Goal: Information Seeking & Learning: Learn about a topic

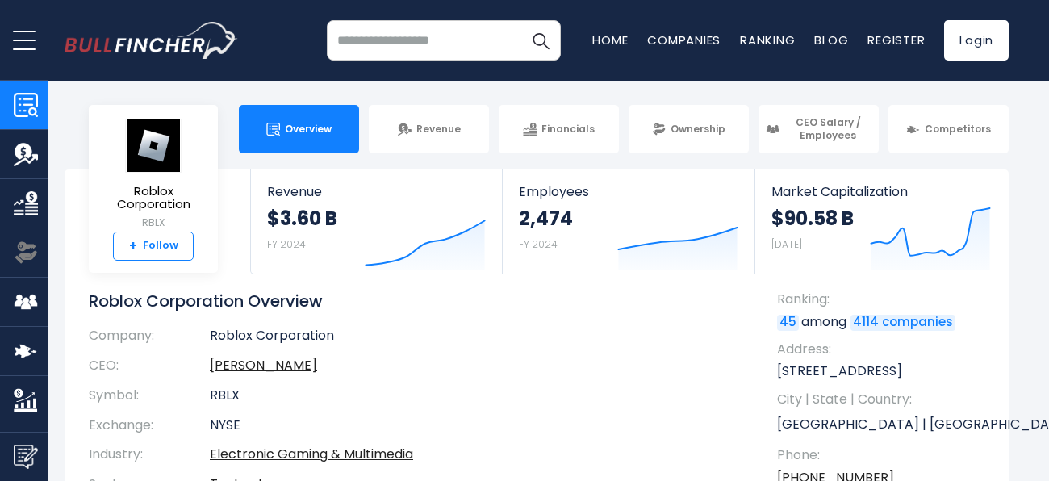
click at [169, 252] on link "+ Follow" at bounding box center [153, 246] width 81 height 29
click at [313, 124] on span "Overview" at bounding box center [308, 129] width 47 height 13
click at [303, 127] on span "Overview" at bounding box center [308, 129] width 47 height 13
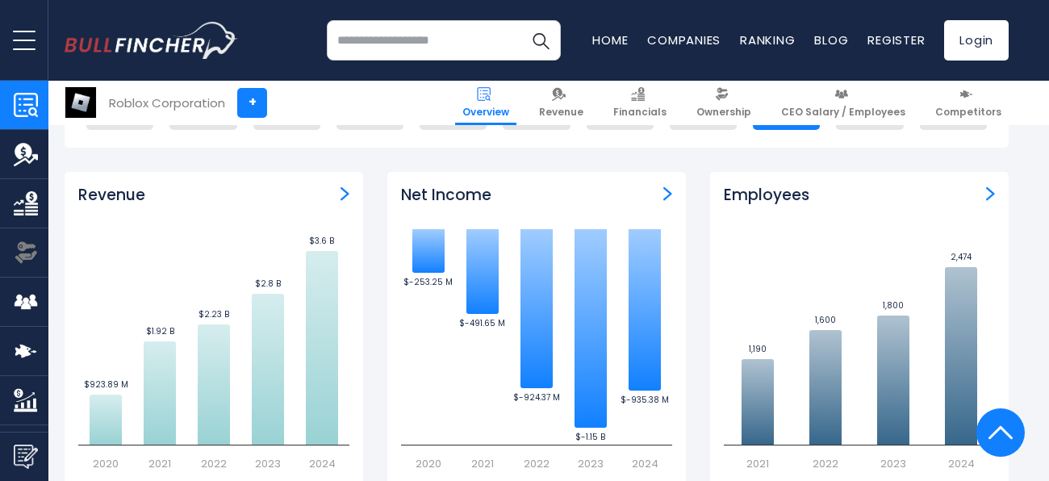
scroll to position [993, 0]
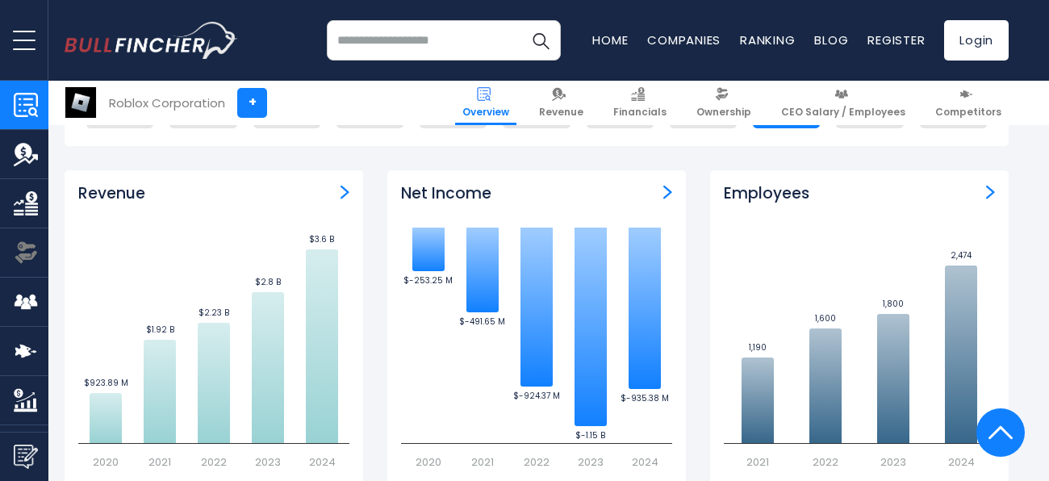
click at [1002, 423] on img at bounding box center [1000, 432] width 24 height 48
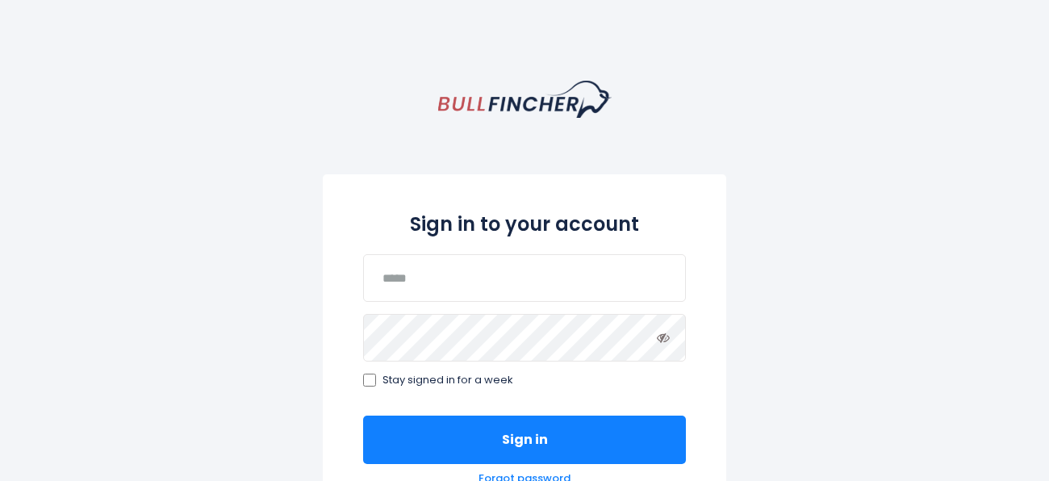
click at [649, 402] on div "Sign in to your account Stay signed in for a week Sign in Forgot password" at bounding box center [524, 340] width 403 height 332
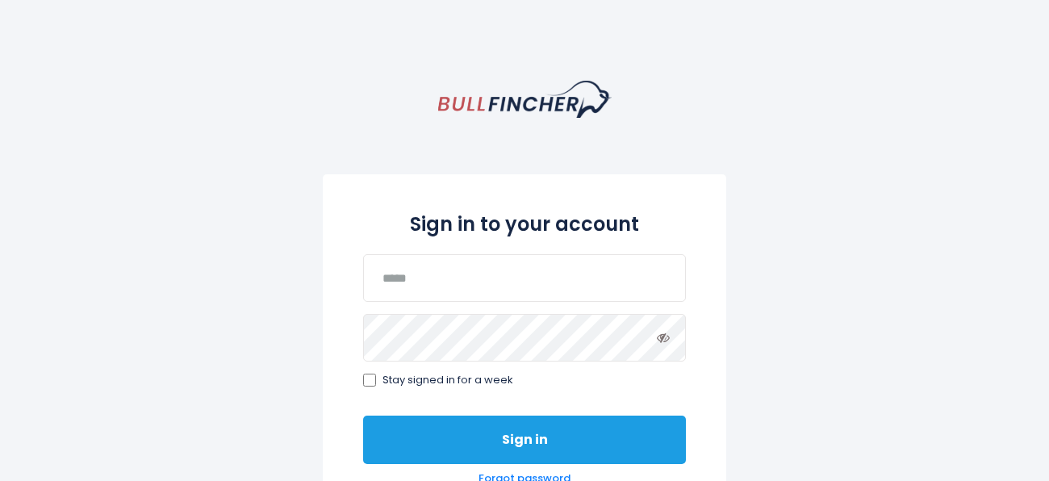
click at [653, 428] on button "Sign in" at bounding box center [524, 439] width 323 height 48
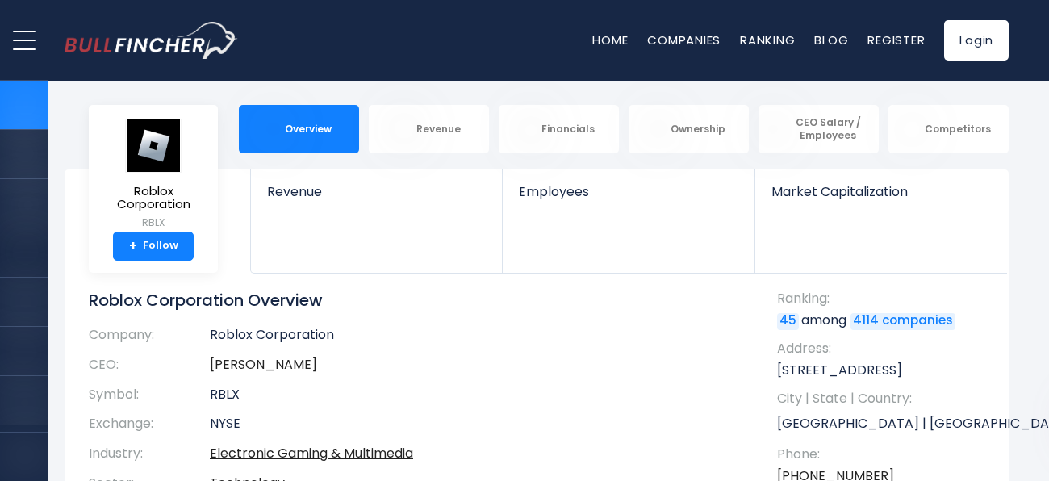
click at [916, 405] on span "City | State | Country:" at bounding box center [884, 399] width 215 height 18
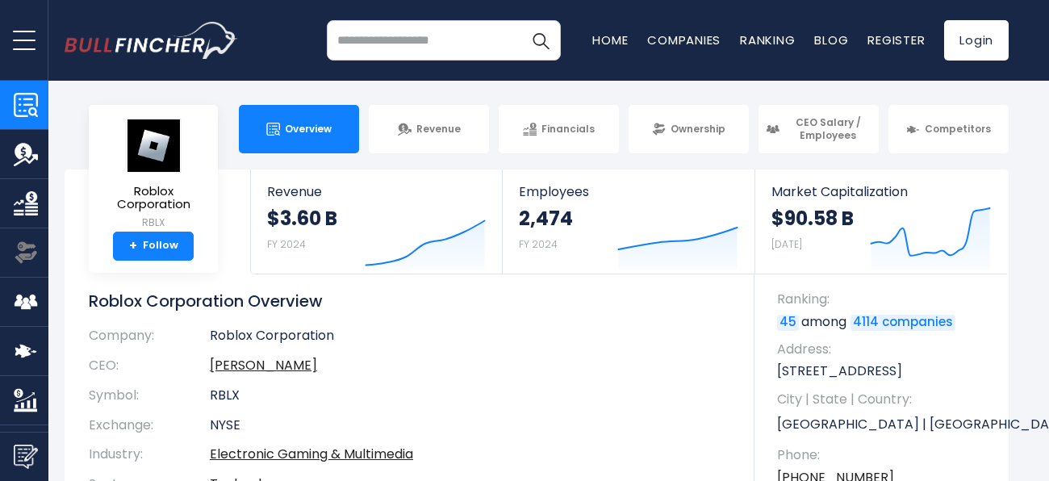
click at [52, 203] on div "Roblox Corporation RBLX + Follow Revenue $3.60 B FY 2024 Created with Highchart…" at bounding box center [536, 376] width 968 height 414
click at [27, 359] on img "Company Competitors" at bounding box center [26, 351] width 24 height 24
click at [32, 350] on img "Company Competitors" at bounding box center [26, 351] width 24 height 24
click at [48, 348] on link "Competitors" at bounding box center [24, 351] width 48 height 48
click at [33, 328] on link "Competitors" at bounding box center [24, 351] width 48 height 48
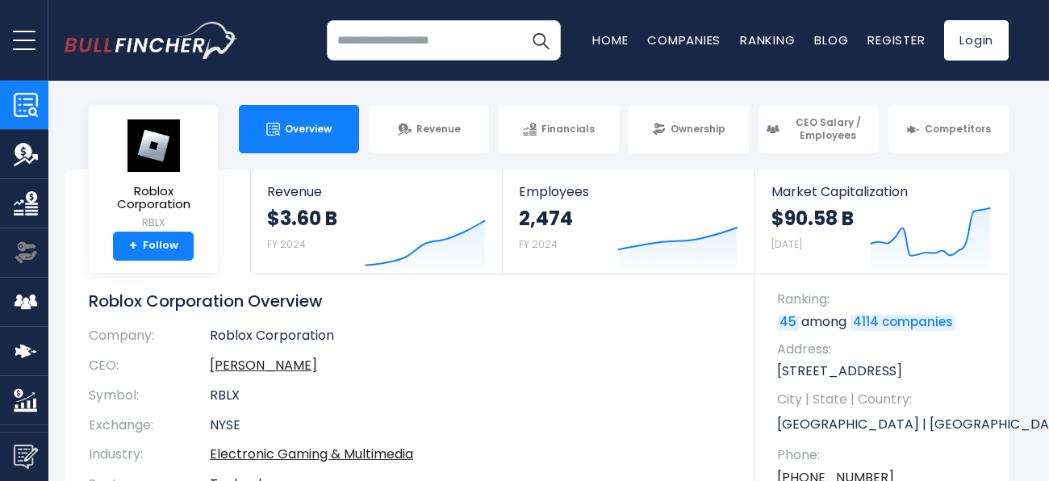
click at [38, 281] on link "CEO Salary / Employees" at bounding box center [24, 301] width 48 height 48
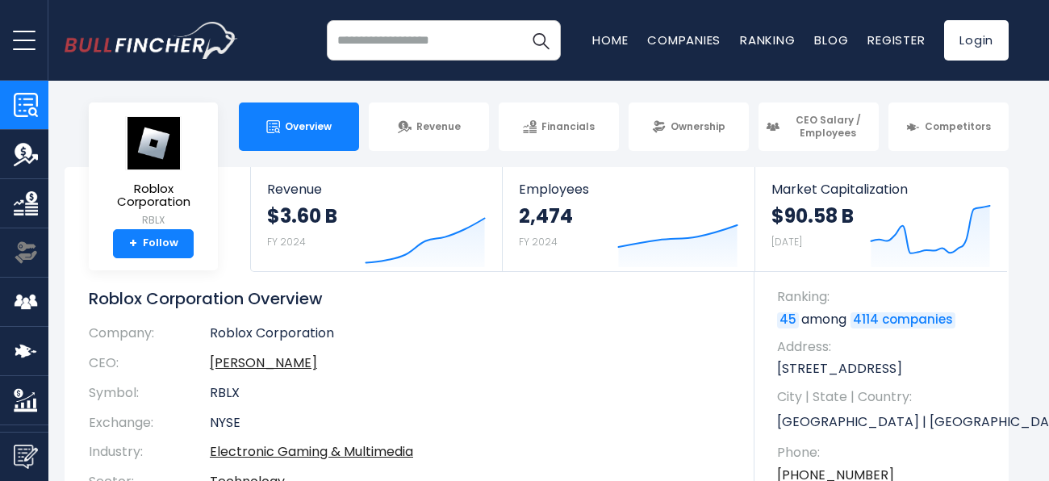
click at [15, 40] on span "open menu" at bounding box center [24, 41] width 23 height 2
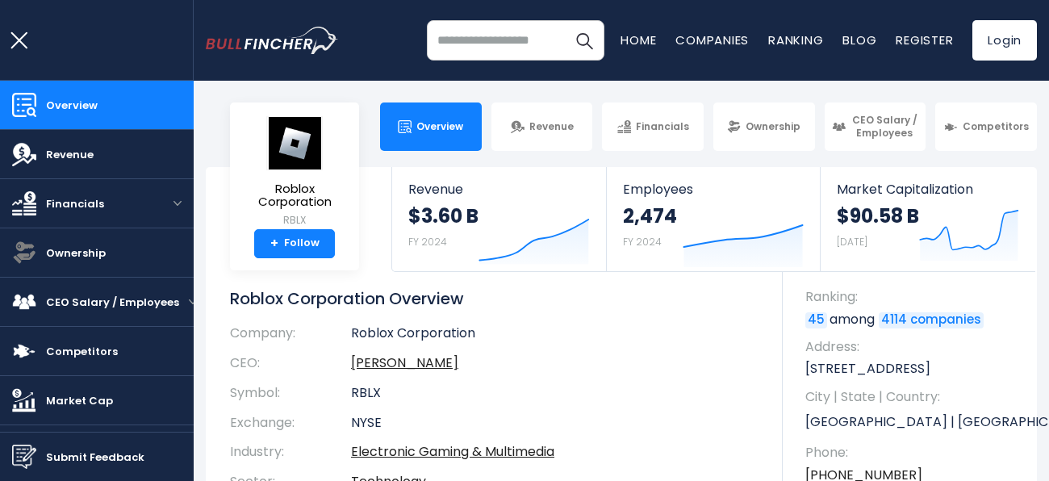
click at [18, 44] on button "open menu" at bounding box center [24, 40] width 48 height 80
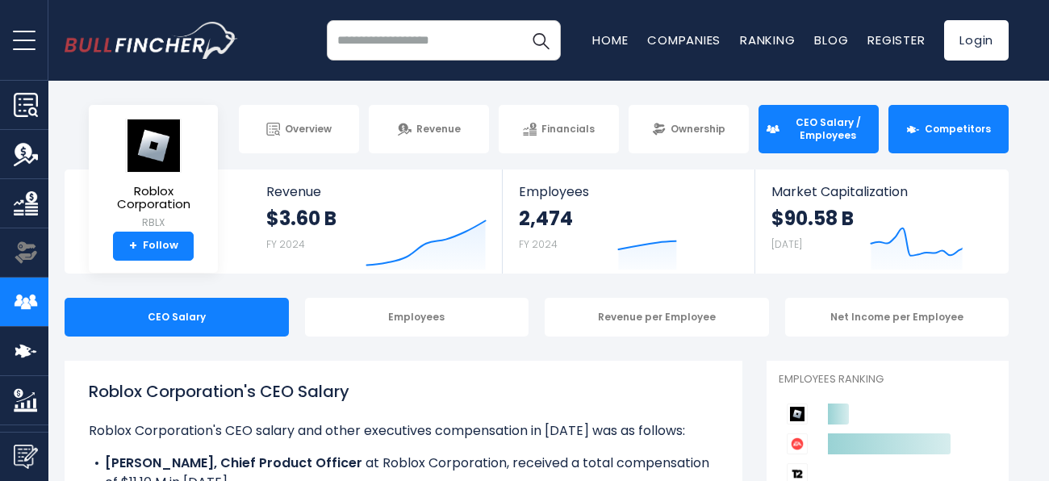
click at [979, 133] on span "Competitors" at bounding box center [957, 129] width 66 height 13
click at [1000, 119] on link "Competitors" at bounding box center [948, 129] width 120 height 48
click at [957, 130] on span "Competitors" at bounding box center [957, 129] width 66 height 13
click at [958, 132] on span "Competitors" at bounding box center [957, 129] width 66 height 13
click at [958, 128] on span "Competitors" at bounding box center [957, 129] width 66 height 13
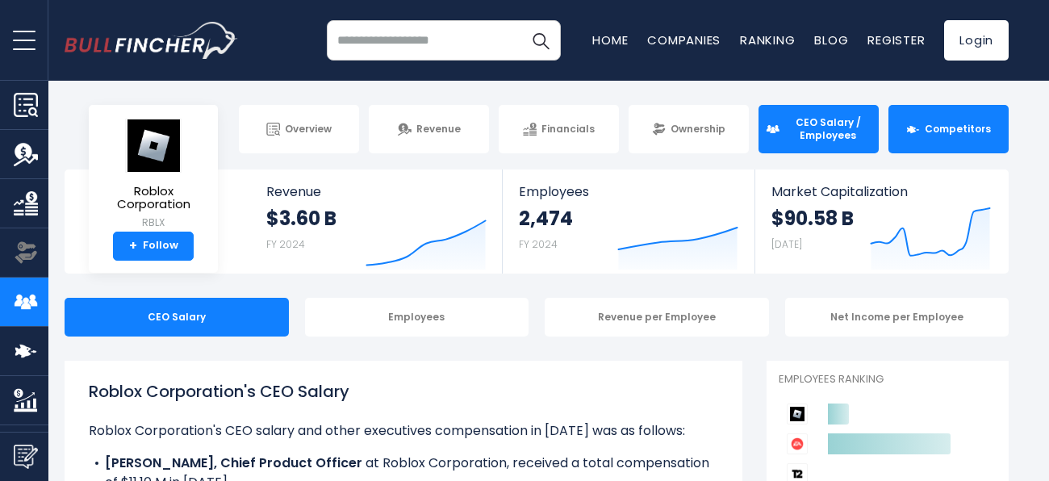
click at [961, 131] on span "Competitors" at bounding box center [957, 129] width 66 height 13
click at [935, 124] on span "Competitors" at bounding box center [957, 129] width 66 height 13
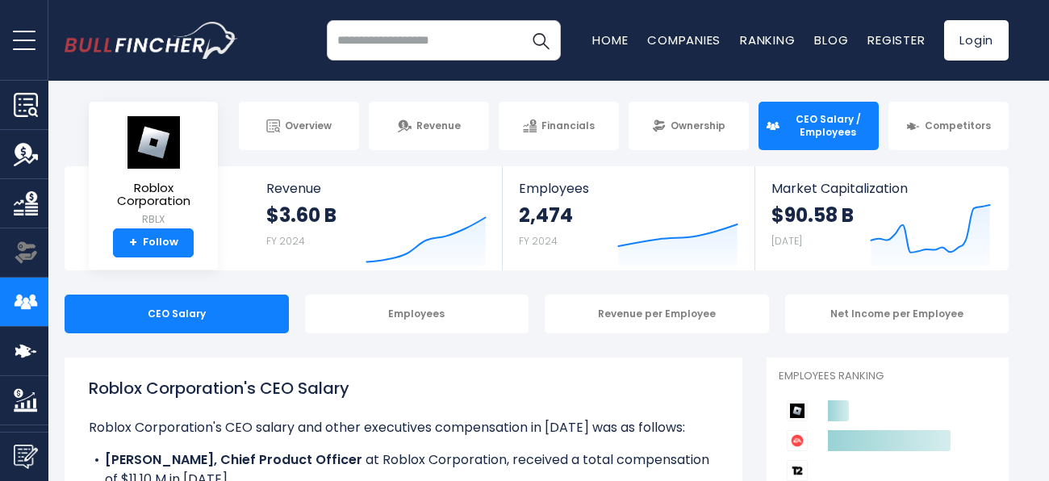
click at [834, 129] on span "CEO Salary / Employees" at bounding box center [827, 125] width 87 height 25
click at [840, 116] on span "CEO Salary / Employees" at bounding box center [827, 125] width 87 height 25
click at [17, 298] on img "Company Employees" at bounding box center [26, 302] width 24 height 24
click at [16, 298] on img "Company Employees" at bounding box center [26, 302] width 24 height 24
click at [21, 162] on img "Company Revenue" at bounding box center [26, 154] width 24 height 24
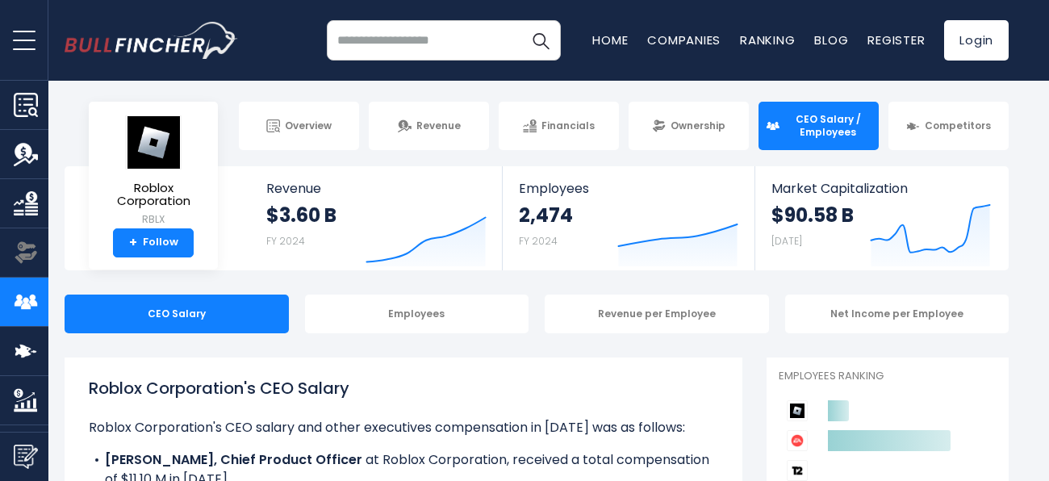
click at [19, 40] on span "open menu" at bounding box center [24, 41] width 23 height 2
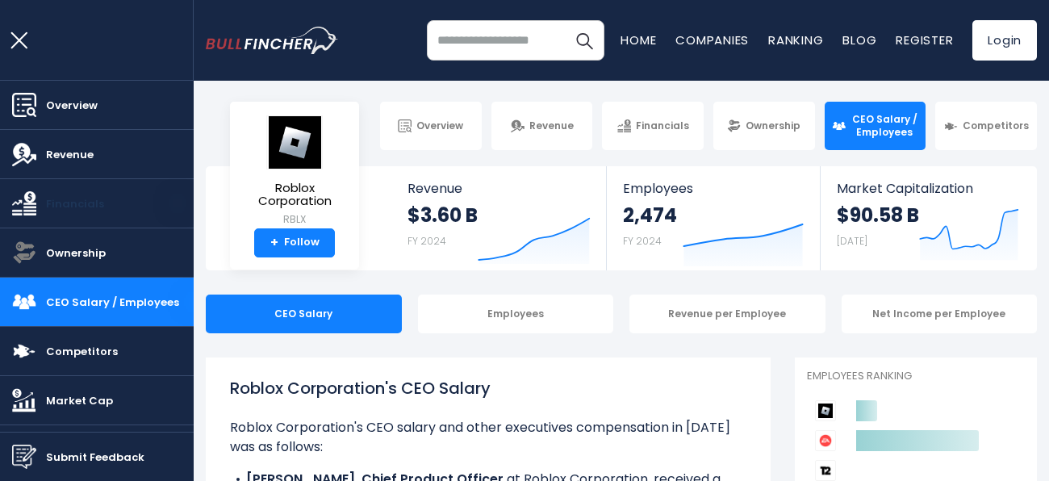
click at [29, 204] on img "Company Financials" at bounding box center [24, 203] width 24 height 24
click at [22, 204] on img "Company Financials" at bounding box center [24, 203] width 24 height 24
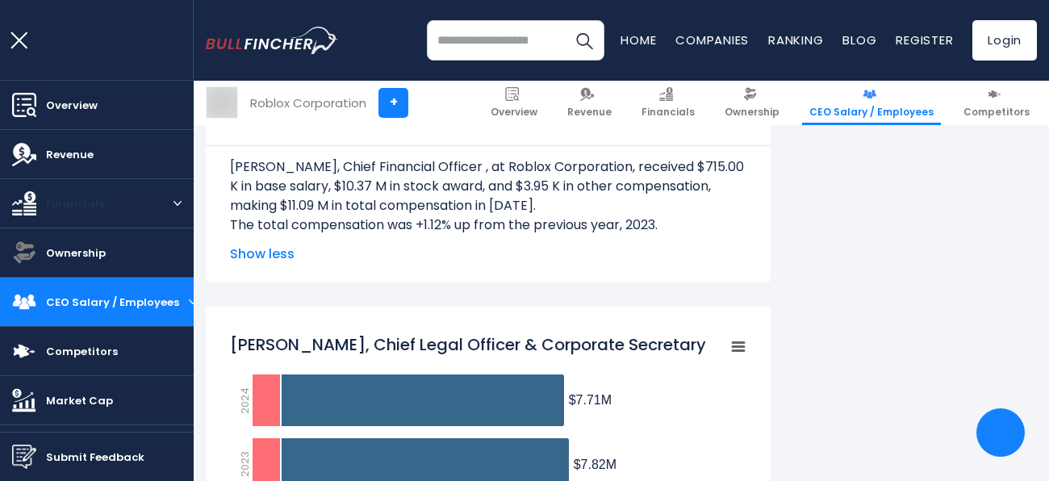
scroll to position [1325, 0]
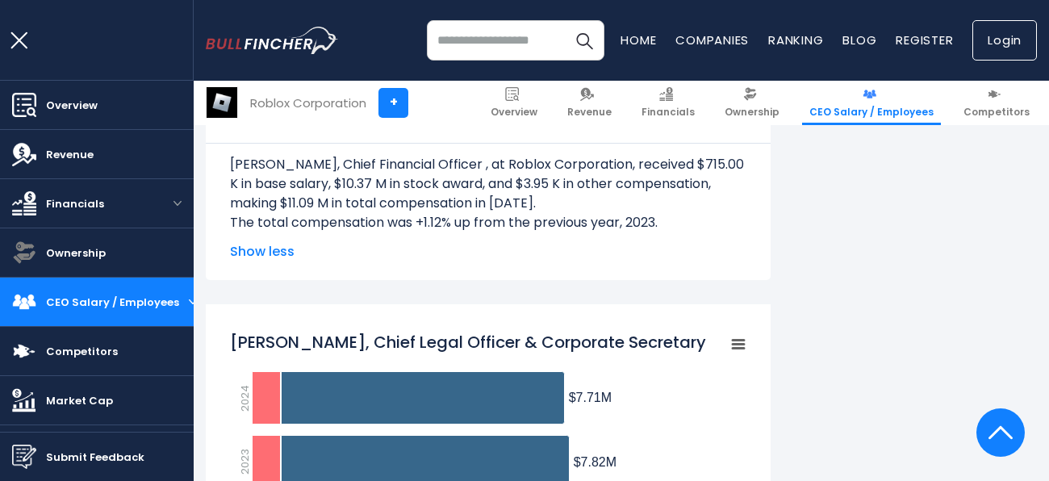
click at [1020, 51] on link "Login" at bounding box center [1004, 40] width 65 height 40
